Goal: Navigation & Orientation: Find specific page/section

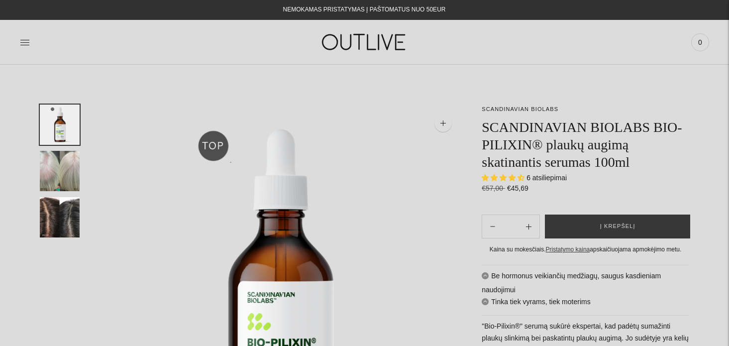
select select "**********"
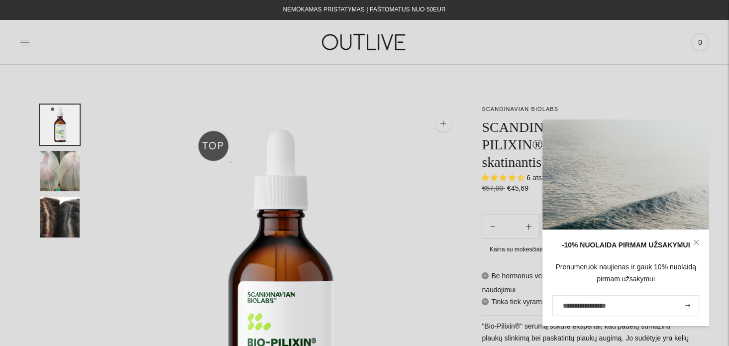
click at [25, 39] on icon at bounding box center [25, 42] width 10 height 10
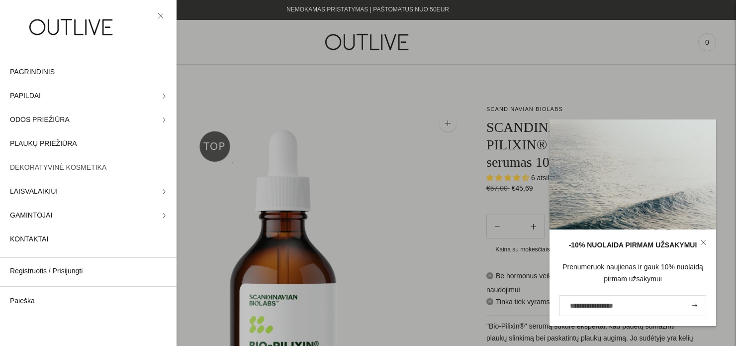
click at [41, 169] on span "DEKORATYVINĖ KOSMETIKA" at bounding box center [58, 168] width 96 height 12
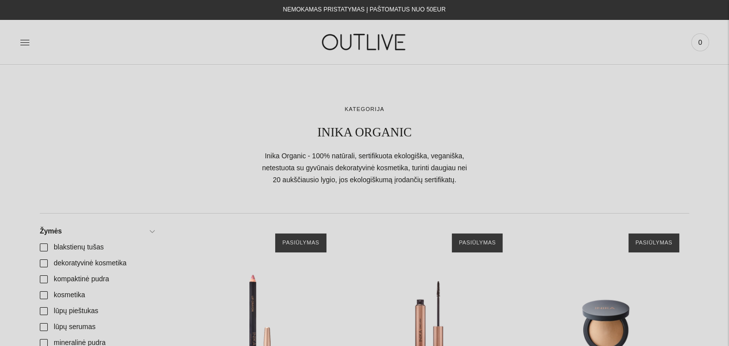
click at [32, 43] on div at bounding box center [135, 42] width 230 height 34
